Goal: Navigation & Orientation: Find specific page/section

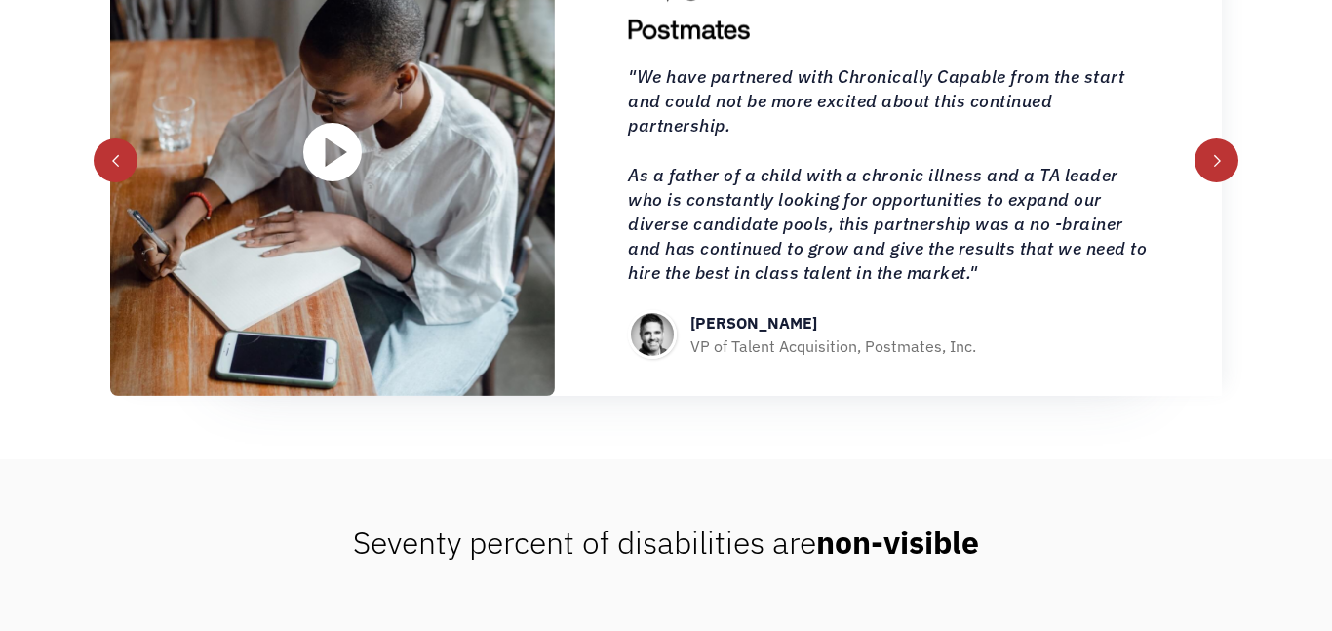
scroll to position [2148, 0]
click at [1217, 167] on div "next slide" at bounding box center [1219, 162] width 14 height 14
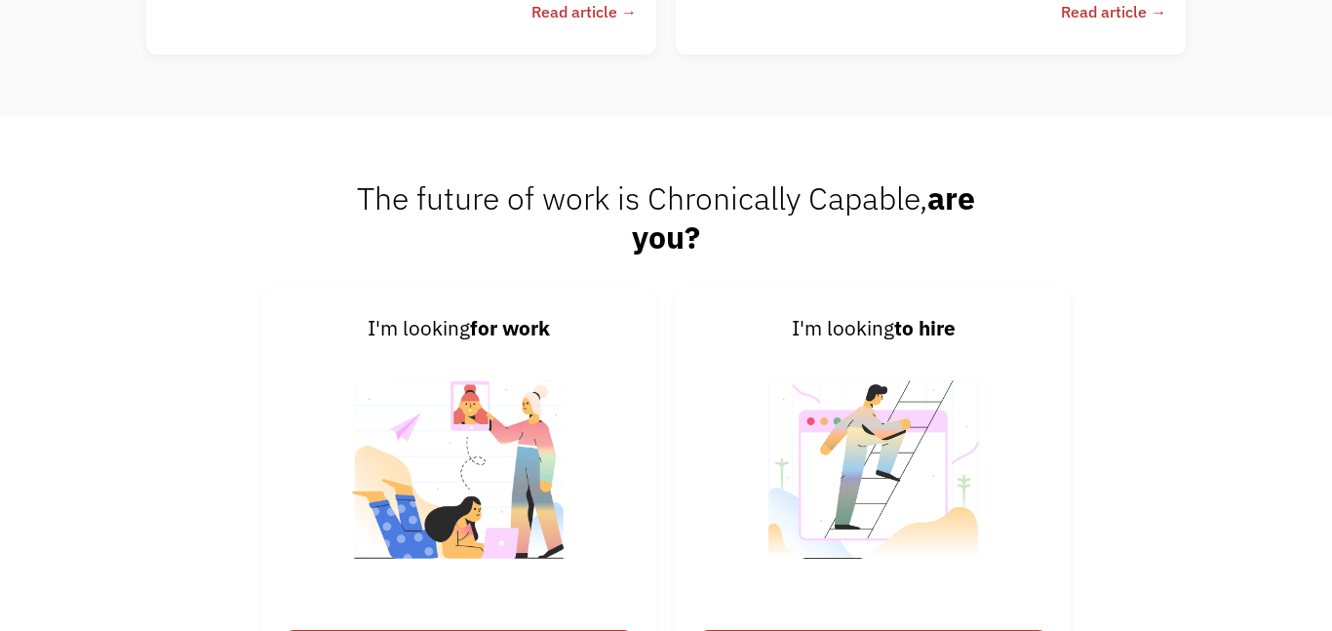
scroll to position [4597, 0]
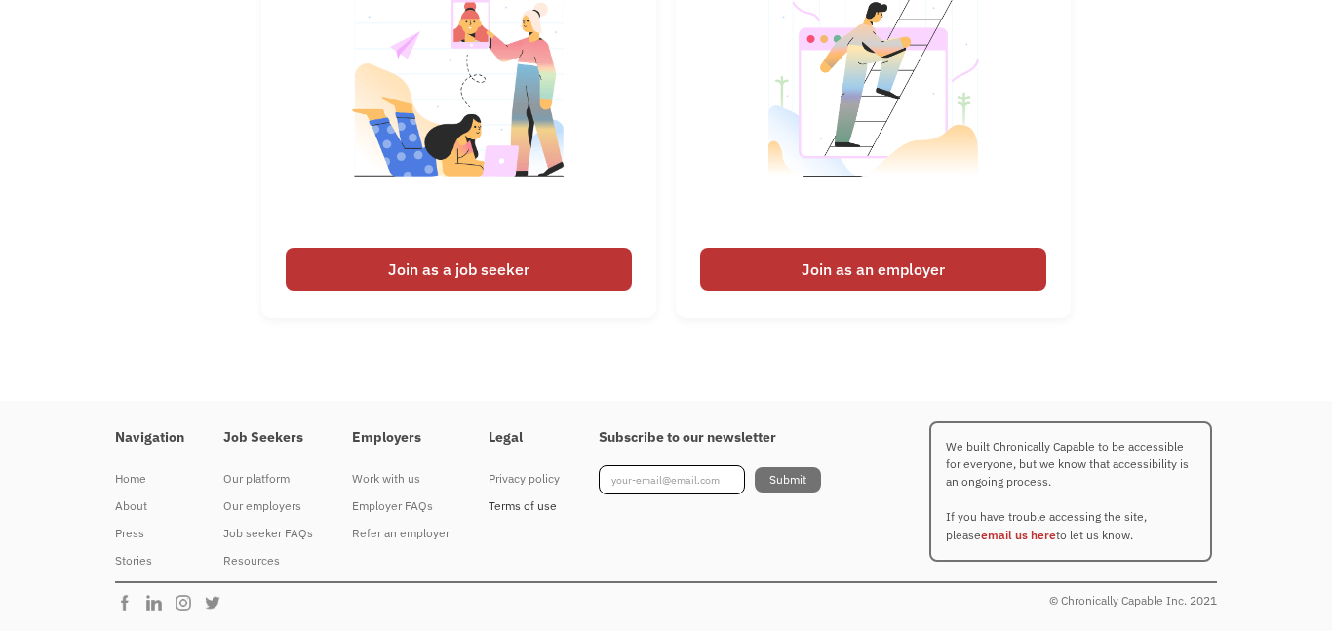
click at [529, 511] on div "Terms of use" at bounding box center [524, 505] width 71 height 23
click at [531, 506] on div "Terms of use" at bounding box center [524, 505] width 71 height 23
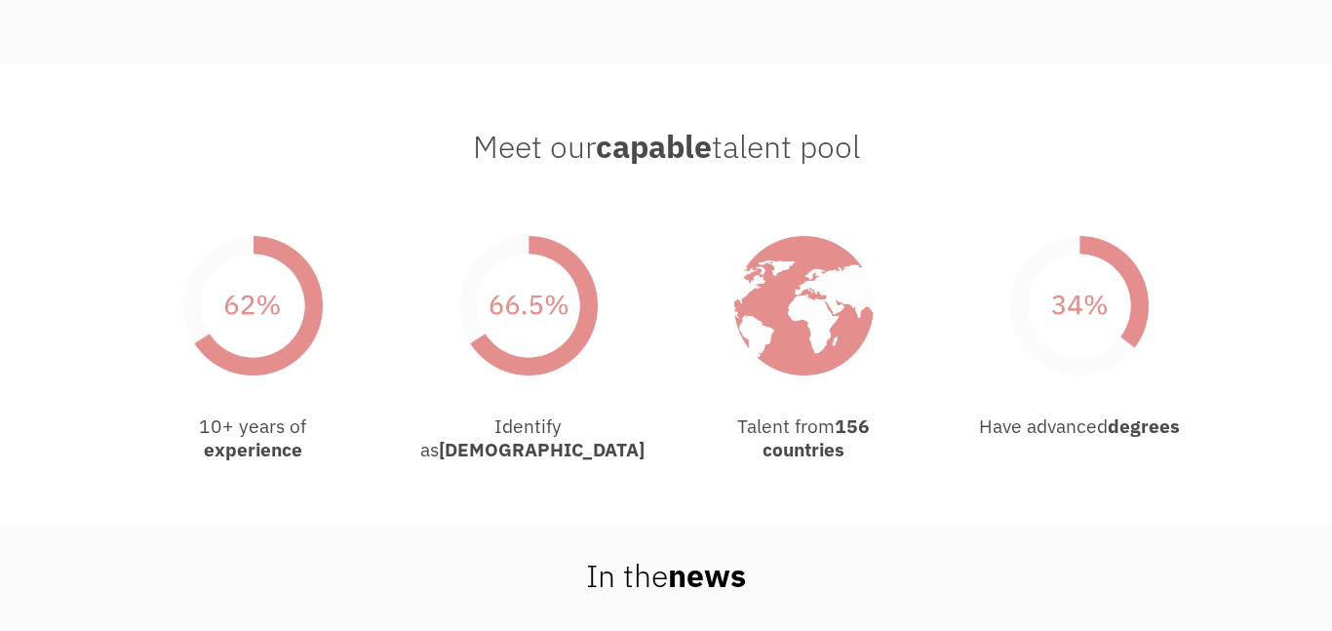
scroll to position [3145, 0]
